Goal: Task Accomplishment & Management: Manage account settings

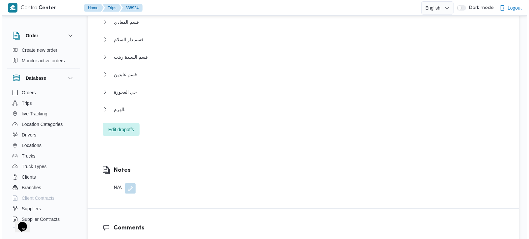
scroll to position [736, 0]
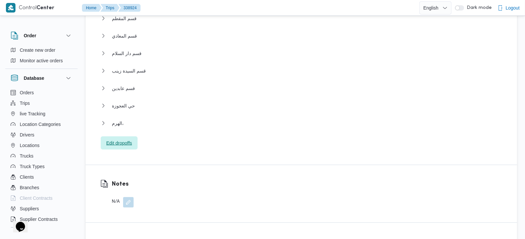
click at [123, 139] on span "Edit dropoffs" at bounding box center [119, 143] width 26 height 8
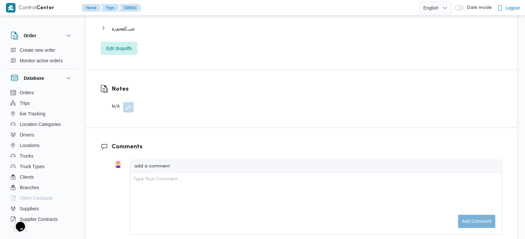
scroll to position [730, 0]
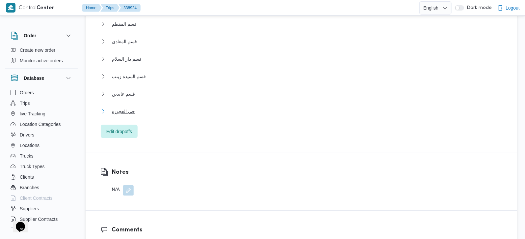
click at [119, 107] on span "حي العجوزة" at bounding box center [123, 111] width 23 height 8
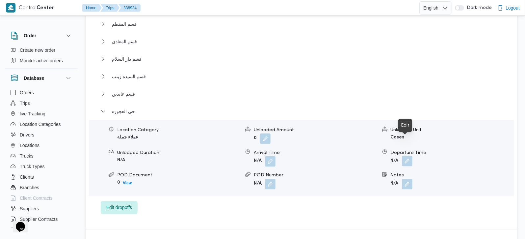
click at [409, 156] on button "button" at bounding box center [407, 161] width 11 height 11
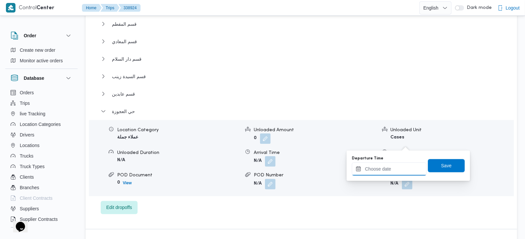
click at [399, 169] on input "Departure Time" at bounding box center [389, 168] width 75 height 13
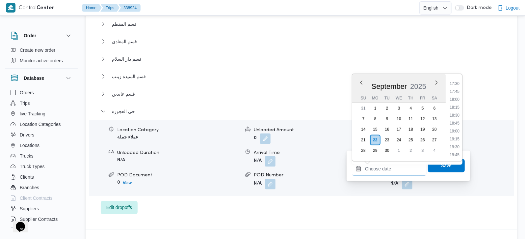
scroll to position [539, 0]
click at [454, 111] on li "18:00" at bounding box center [454, 113] width 15 height 7
type input "22/09/2025 18:00"
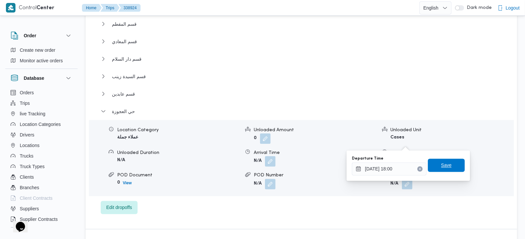
click at [444, 159] on span "Save" at bounding box center [446, 165] width 37 height 13
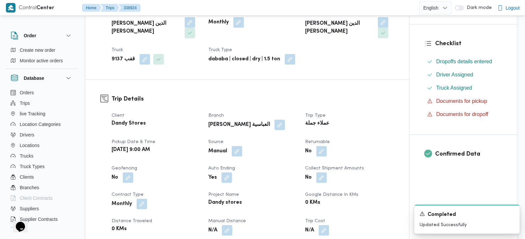
scroll to position [188, 0]
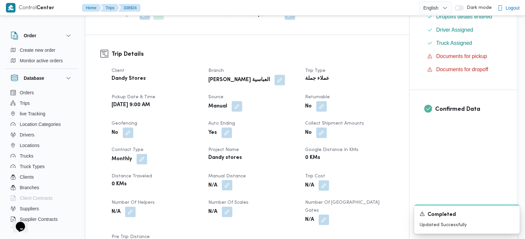
click at [223, 180] on button "button" at bounding box center [227, 185] width 11 height 11
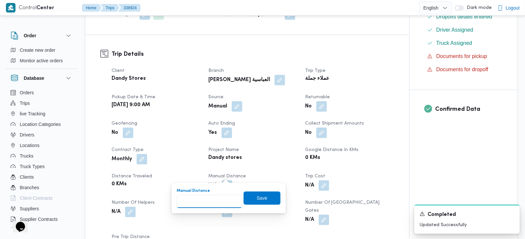
click at [202, 203] on input "Manual Distance" at bounding box center [210, 201] width 66 height 13
type input "170"
click at [254, 201] on span "Save" at bounding box center [262, 197] width 37 height 13
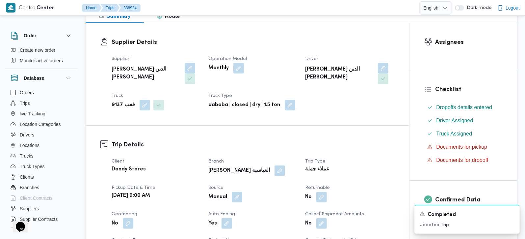
scroll to position [0, 0]
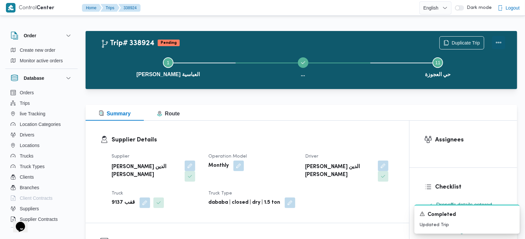
click at [503, 38] on button "Actions" at bounding box center [498, 42] width 13 height 13
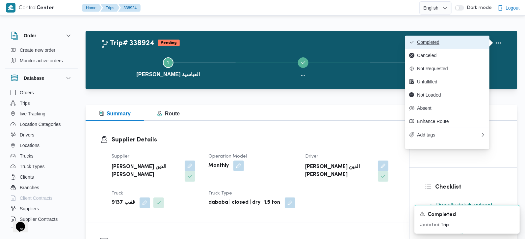
click at [482, 38] on button "Completed" at bounding box center [447, 42] width 84 height 13
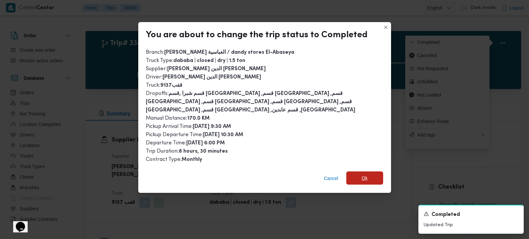
click at [355, 172] on span "Ok" at bounding box center [364, 177] width 37 height 13
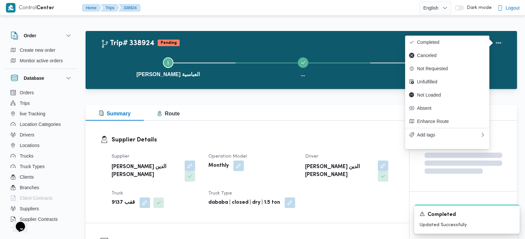
click at [289, 122] on div "Supplier Details Supplier محمد صلاح الدين سيد محمد Operation Model Monthly Driv…" at bounding box center [248, 171] width 324 height 102
